Goal: Task Accomplishment & Management: Complete application form

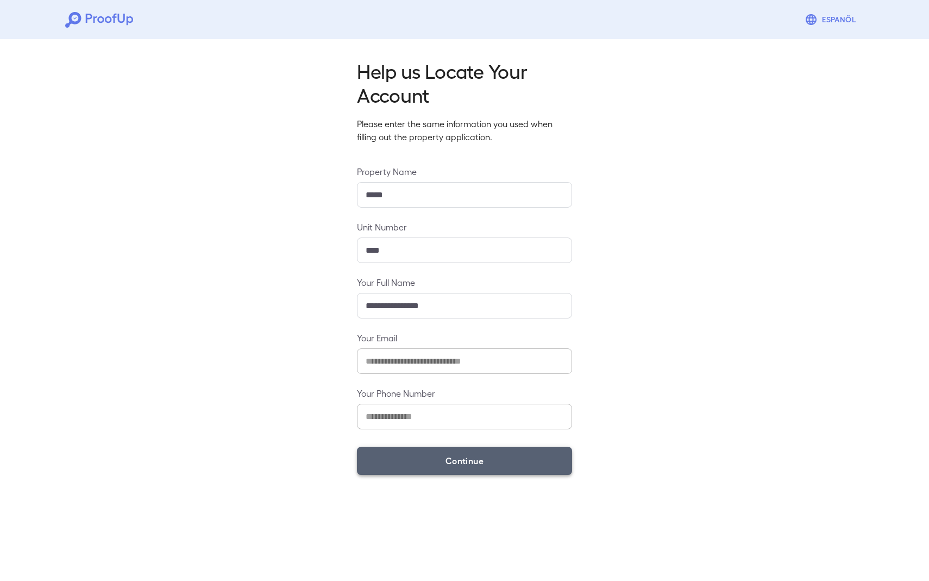
click at [459, 465] on button "Continue" at bounding box center [464, 461] width 215 height 28
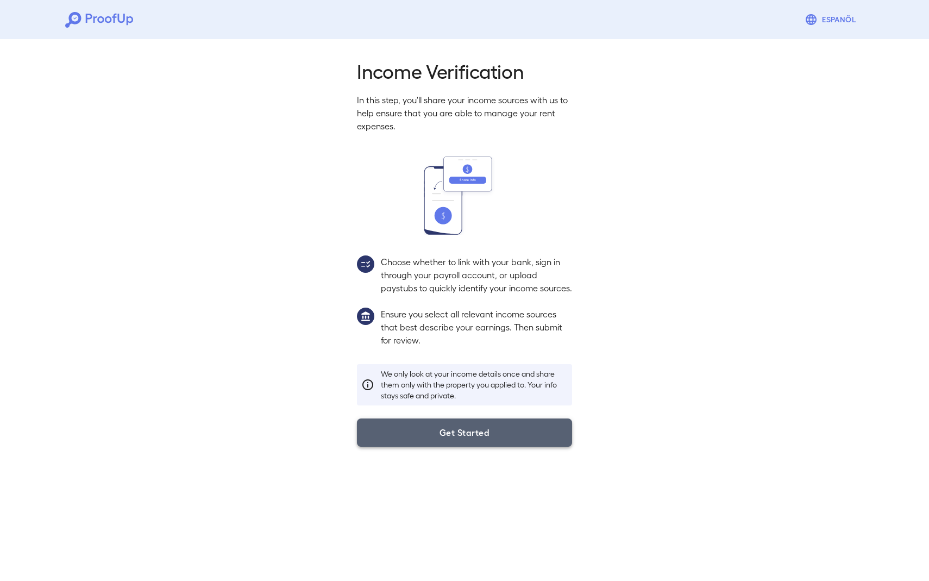
click at [490, 447] on button "Get Started" at bounding box center [464, 432] width 215 height 28
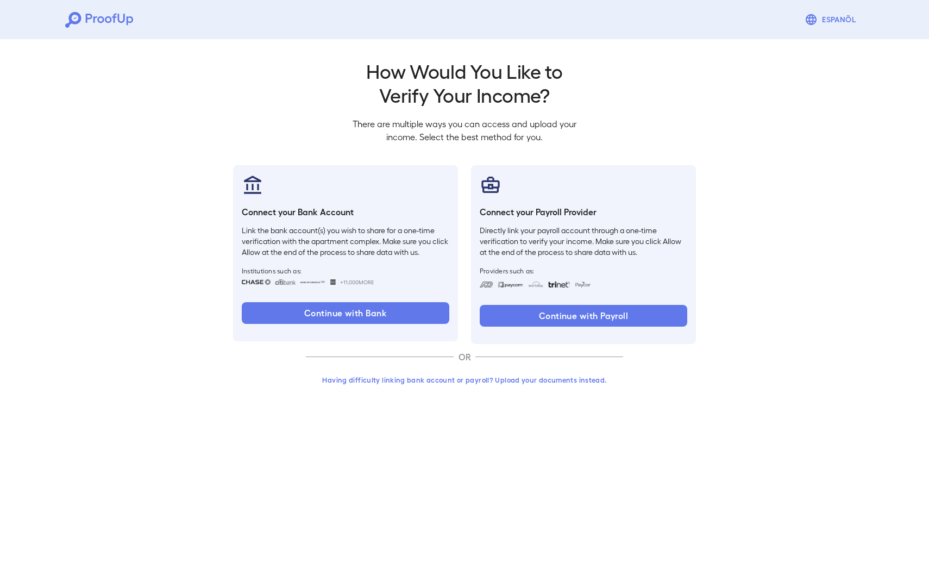
click at [521, 380] on button "Having difficulty linking bank account or payroll? Upload your documents instea…" at bounding box center [464, 380] width 317 height 20
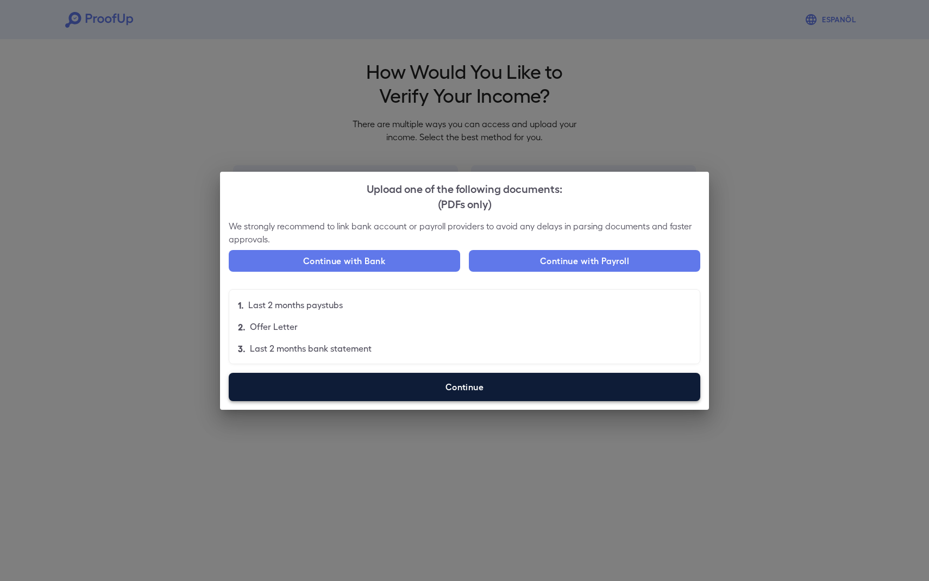
click at [430, 388] on label "Continue" at bounding box center [465, 387] width 472 height 28
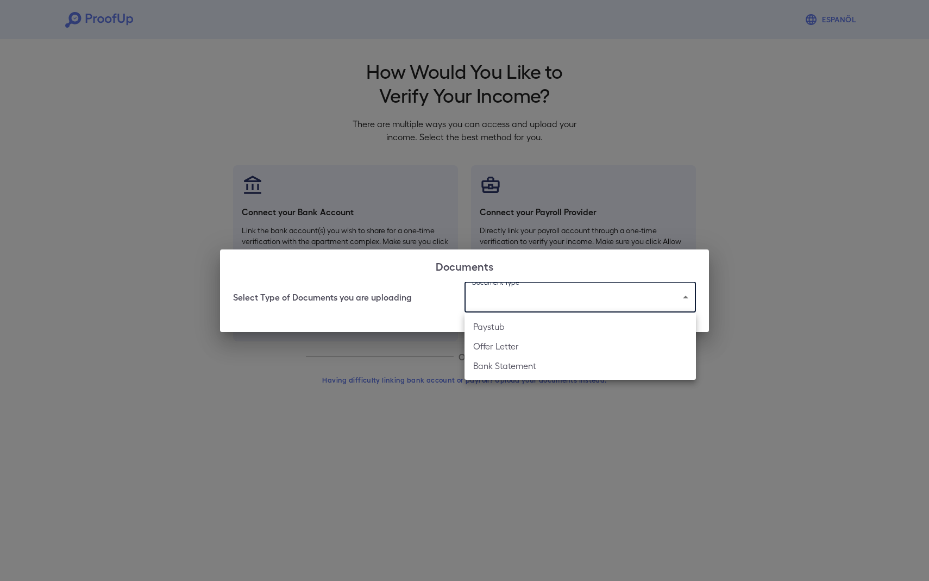
click at [524, 285] on body "Espanõl Go back How Would You Like to Verify Your Income? There are multiple wa…" at bounding box center [464, 207] width 929 height 415
click at [511, 330] on li "Paystub" at bounding box center [581, 327] width 232 height 20
type input "*******"
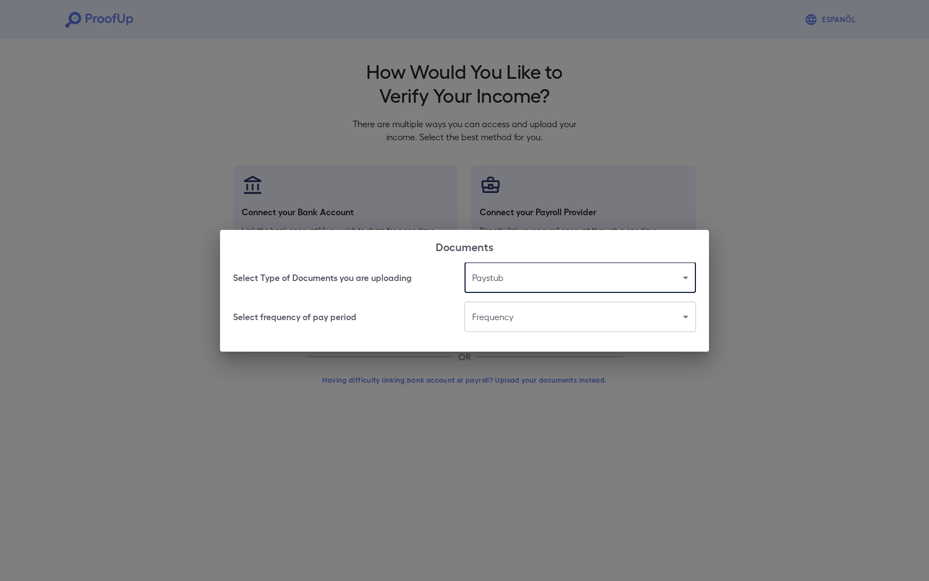
click at [506, 321] on body "Espanõl Go back How Would You Like to Verify Your Income? There are multiple wa…" at bounding box center [464, 207] width 929 height 415
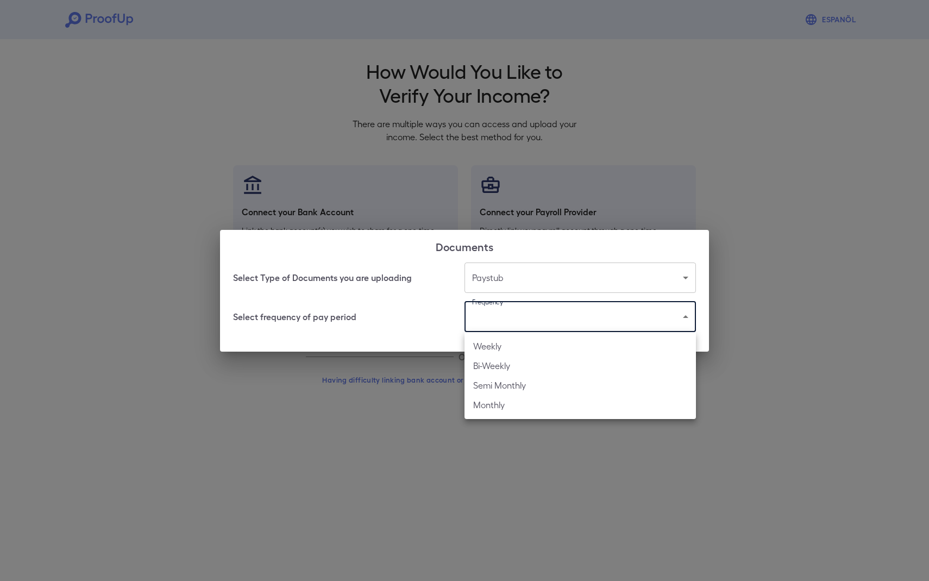
click at [499, 403] on li "Monthly" at bounding box center [581, 405] width 232 height 20
type input "*******"
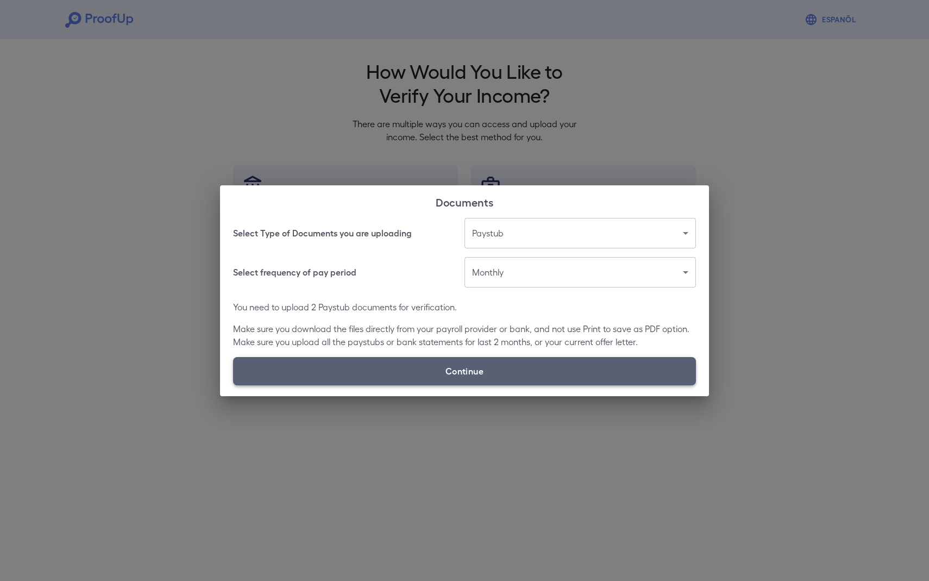
click at [474, 369] on label "Continue" at bounding box center [464, 371] width 463 height 28
click at [234, 385] on input "Continue" at bounding box center [233, 385] width 1 height 1
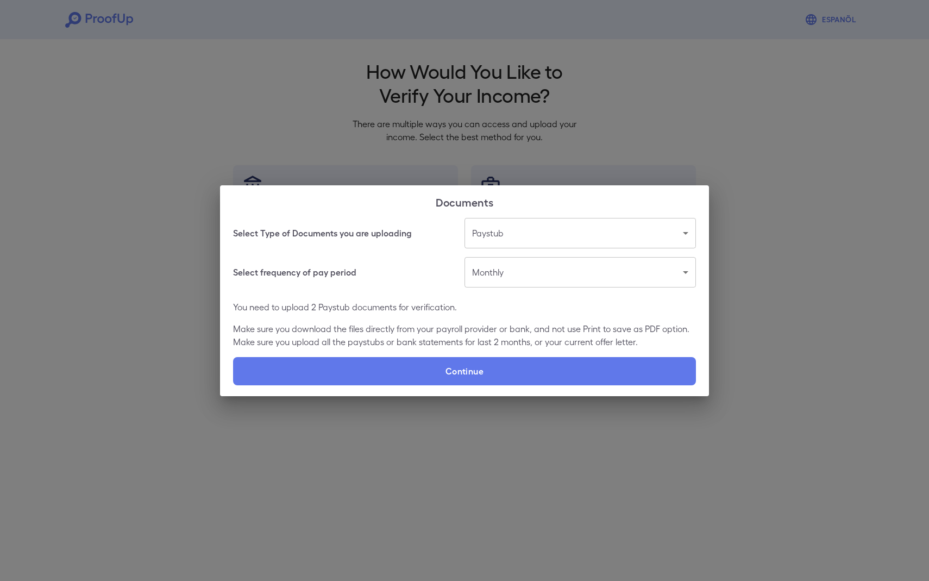
type input "**********"
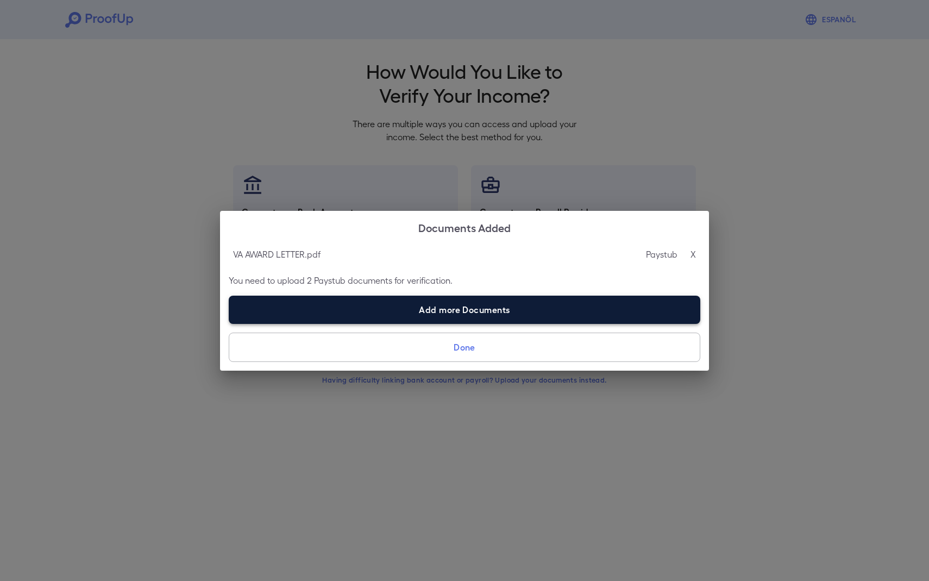
click at [472, 305] on label "Add more Documents" at bounding box center [465, 310] width 472 height 28
click at [229, 323] on input "Add more Documents" at bounding box center [229, 323] width 1 height 1
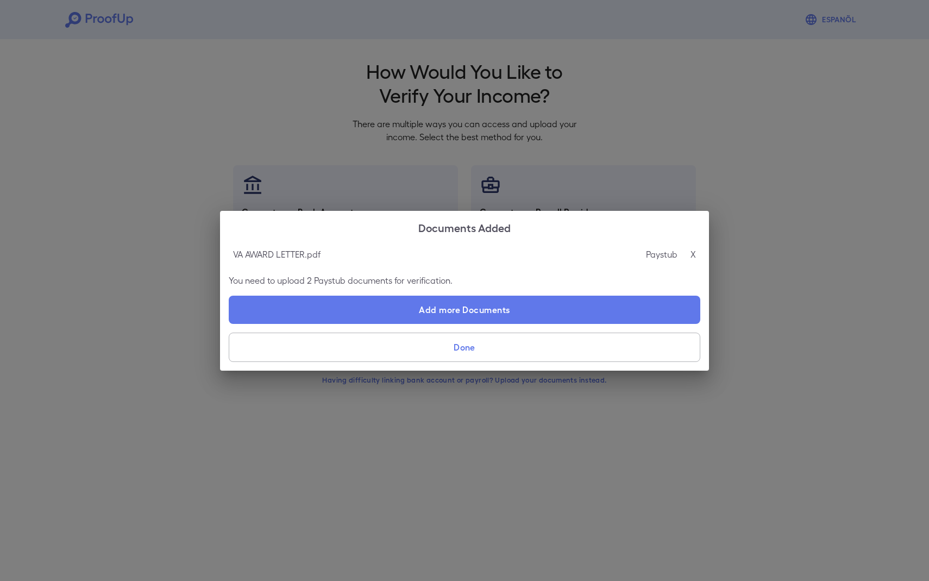
click at [427, 328] on div "VA AWARD LETTER.pdf Paystub X You need to upload 2 Paystub documents for verifi…" at bounding box center [464, 306] width 489 height 127
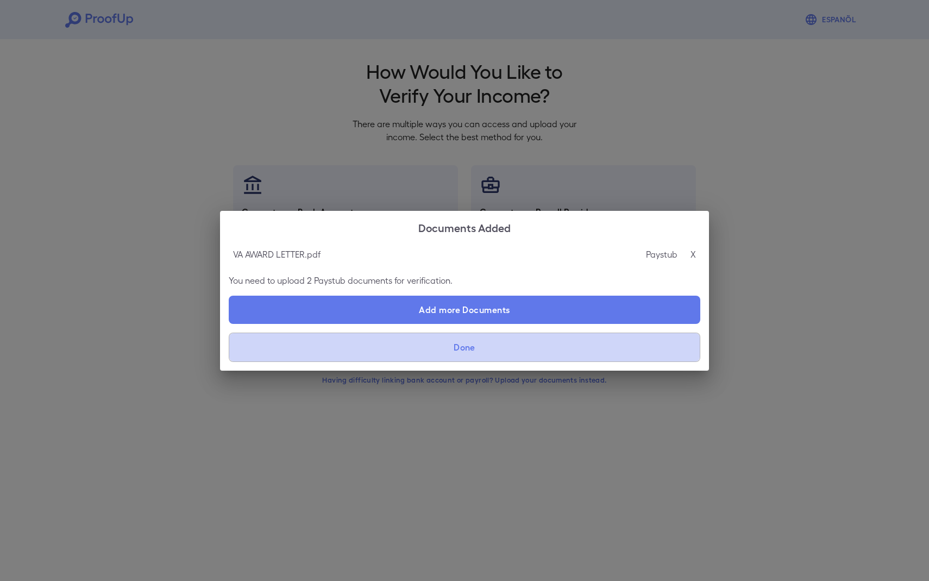
click at [423, 343] on button "Done" at bounding box center [465, 347] width 472 height 29
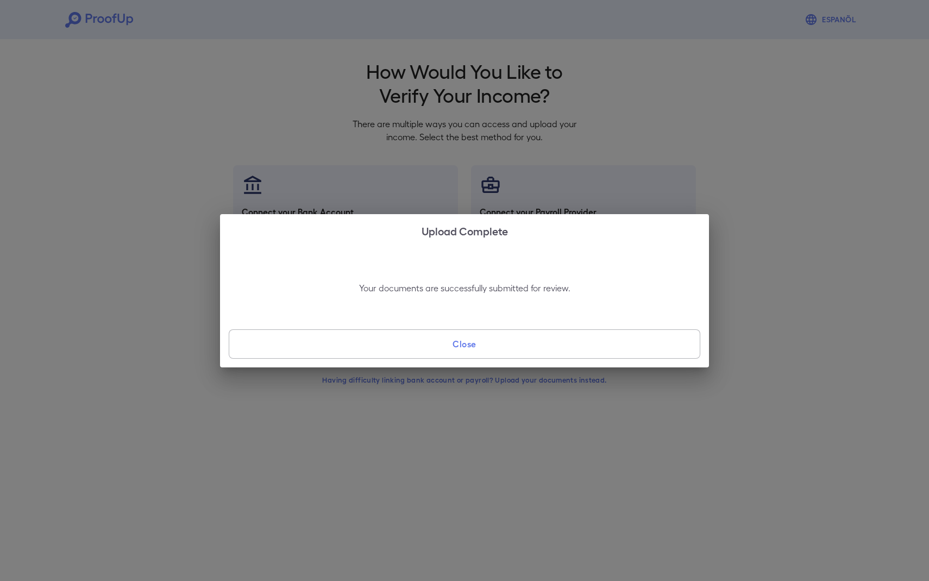
click at [417, 340] on button "Close" at bounding box center [465, 343] width 472 height 29
